Goal: Information Seeking & Learning: Learn about a topic

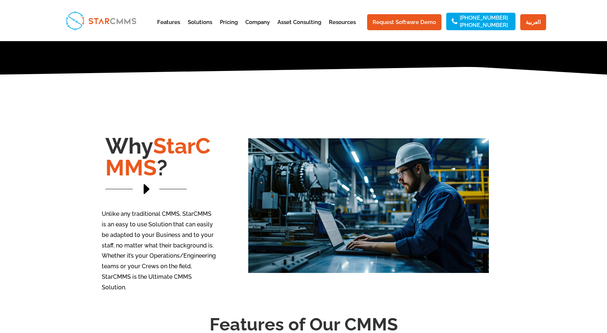
scroll to position [619, 0]
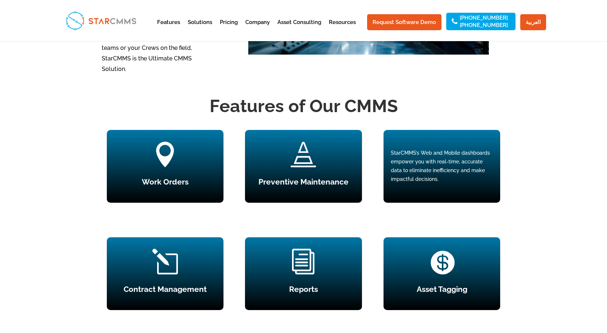
click at [443, 155] on div "StarCMMS’s Web and Mobile dashboards empower you with real-time, accurate data …" at bounding box center [442, 166] width 102 height 35
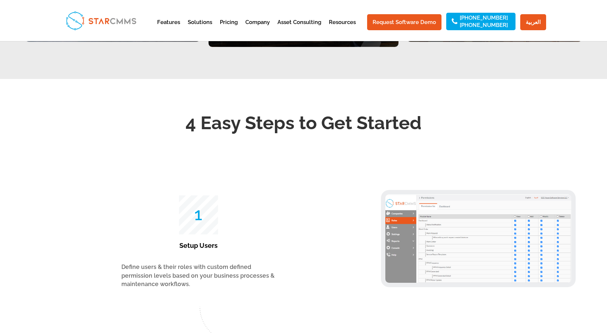
scroll to position [1130, 0]
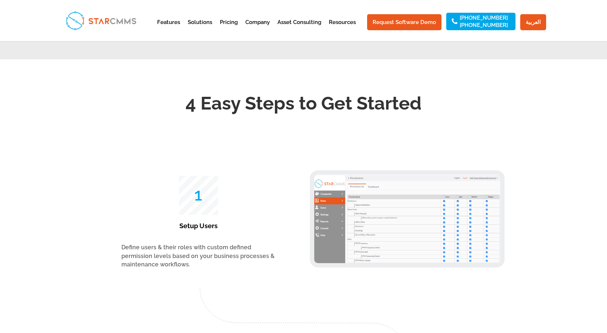
click at [379, 188] on img at bounding box center [407, 219] width 186 height 89
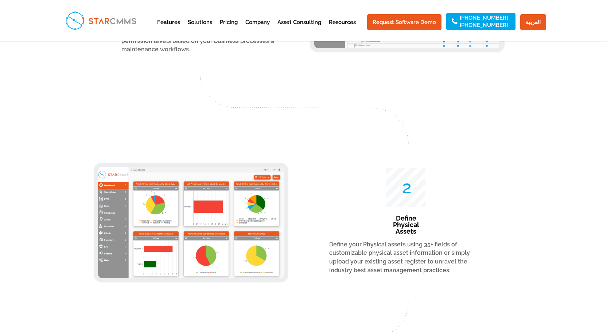
scroll to position [1348, 0]
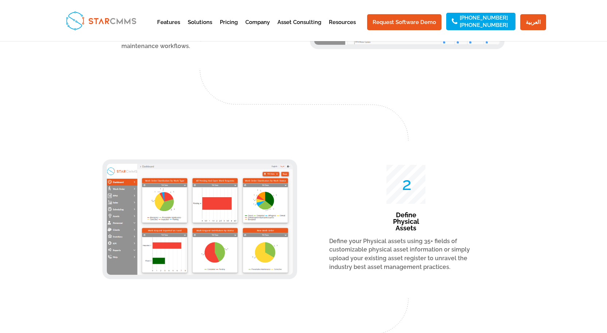
click at [164, 185] on img at bounding box center [200, 219] width 186 height 111
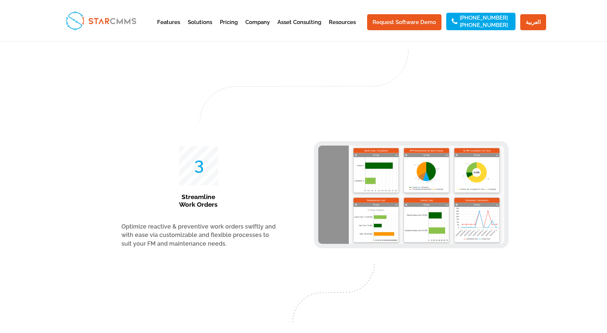
scroll to position [1378, 0]
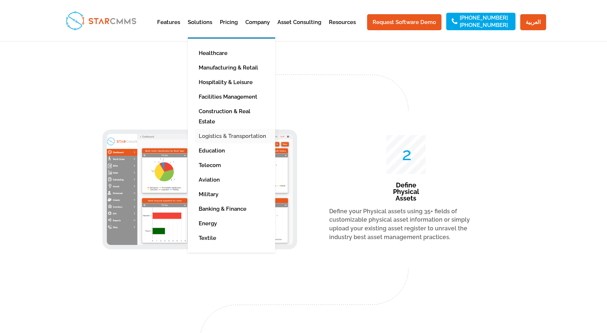
click at [242, 129] on link "Logistics & Transportation" at bounding box center [237, 136] width 84 height 15
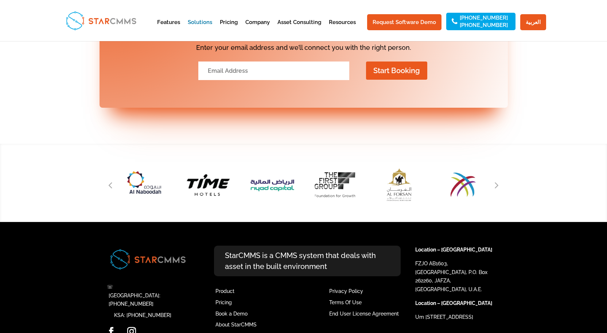
scroll to position [908, 0]
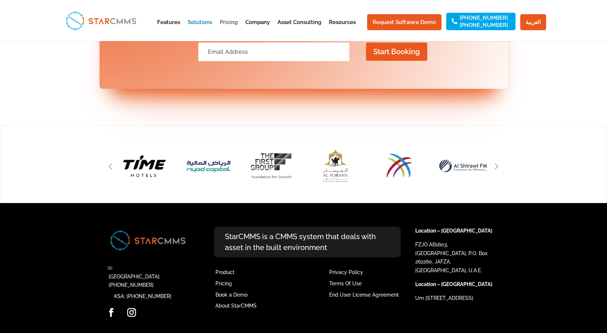
click at [238, 23] on link "Pricing" at bounding box center [229, 29] width 18 height 18
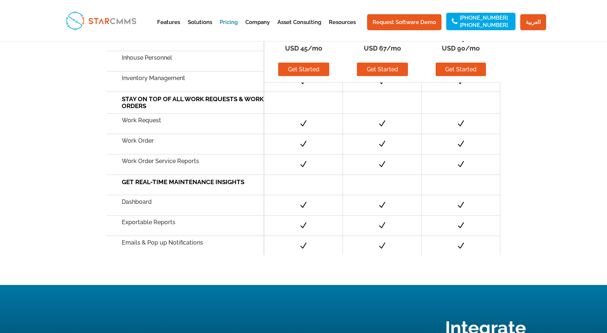
scroll to position [656, 0]
